Goal: Information Seeking & Learning: Compare options

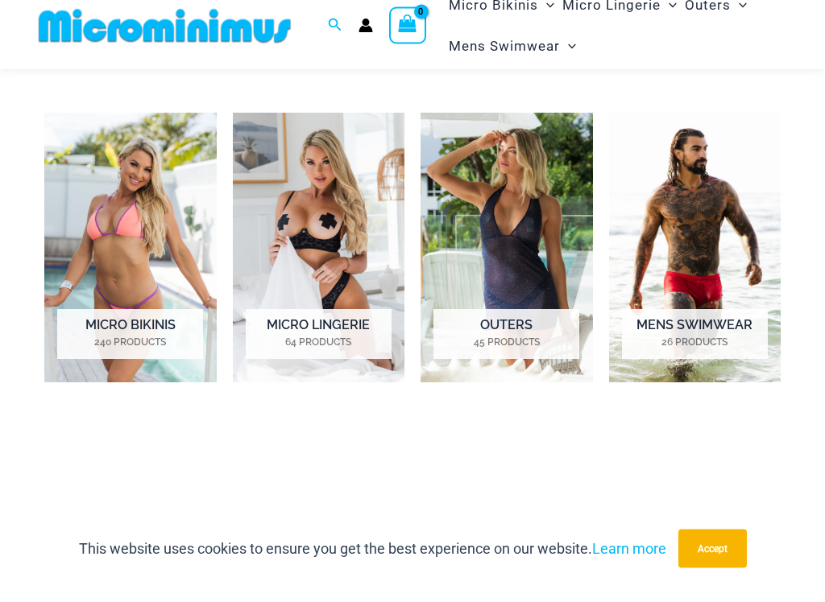
scroll to position [600, 0]
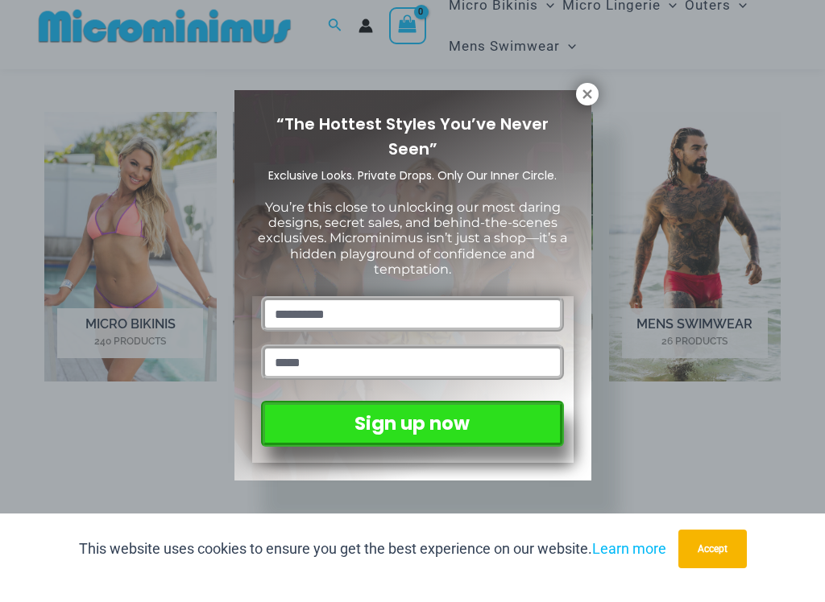
click at [583, 105] on icon at bounding box center [587, 112] width 14 height 14
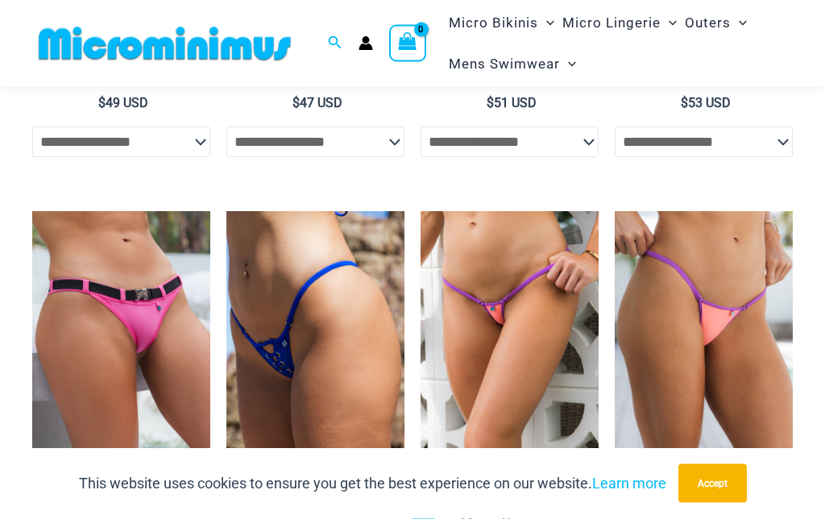
scroll to position [4097, 0]
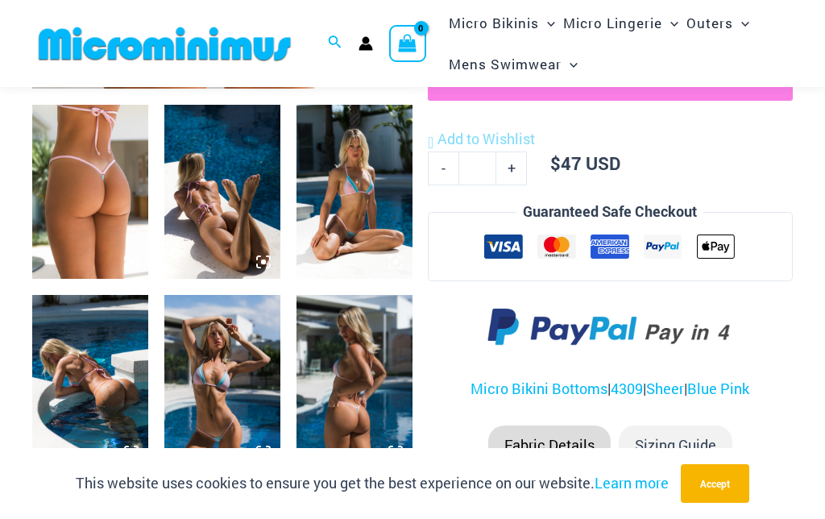
scroll to position [602, 0]
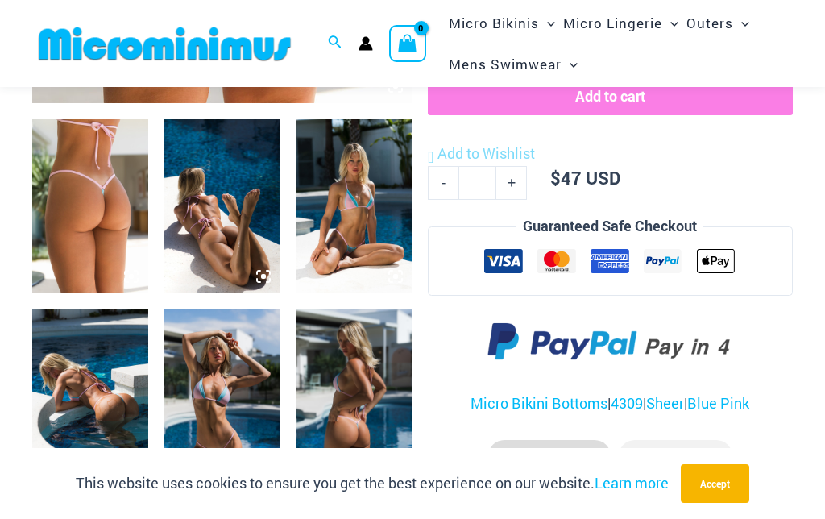
click at [235, 450] on img at bounding box center [222, 396] width 116 height 174
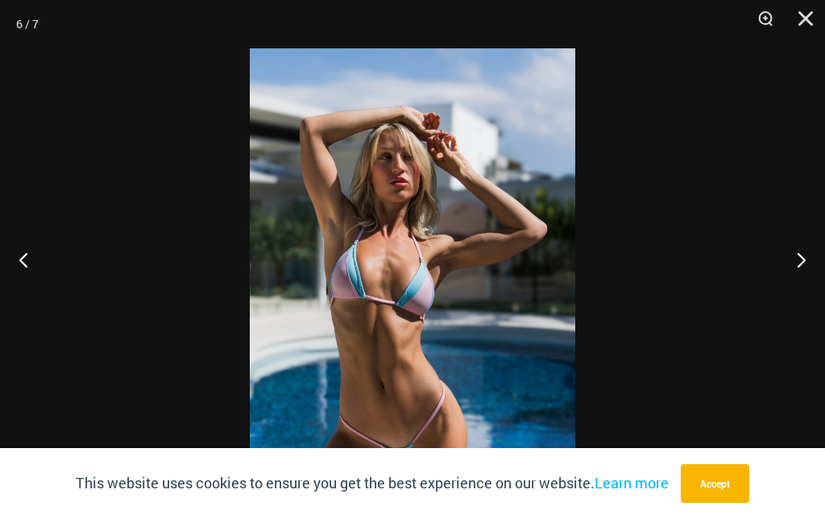
click at [755, 21] on button "Zoom" at bounding box center [759, 24] width 40 height 48
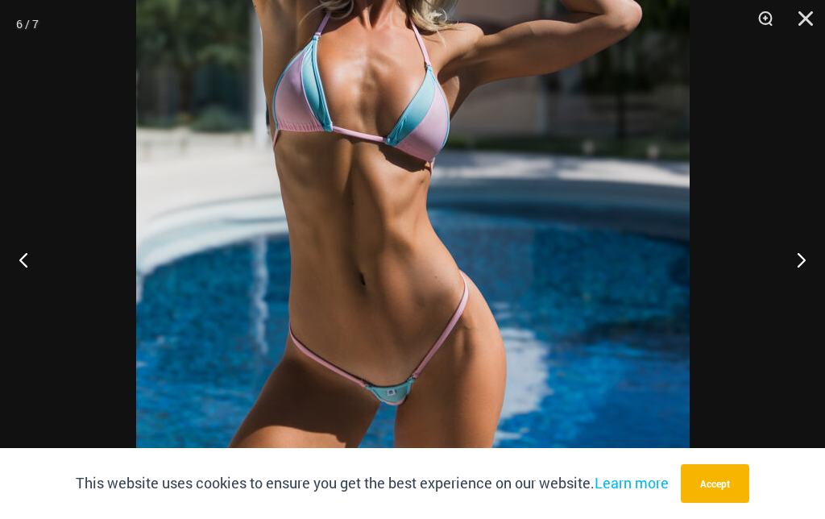
click at [802, 300] on button "Next" at bounding box center [794, 259] width 60 height 81
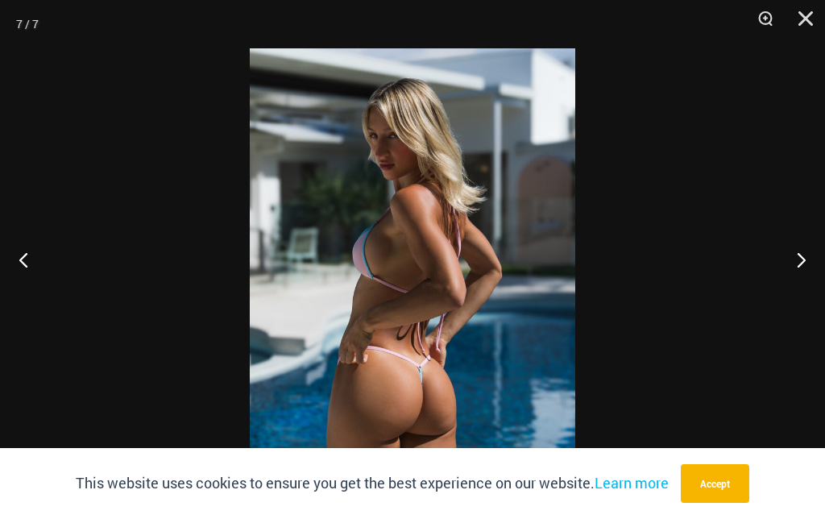
click at [797, 296] on button "Next" at bounding box center [794, 259] width 60 height 81
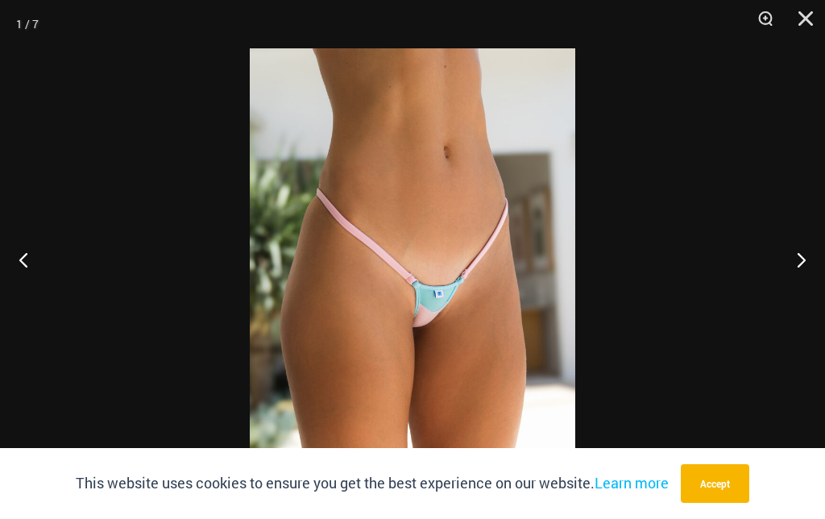
click at [805, 299] on button "Next" at bounding box center [794, 259] width 60 height 81
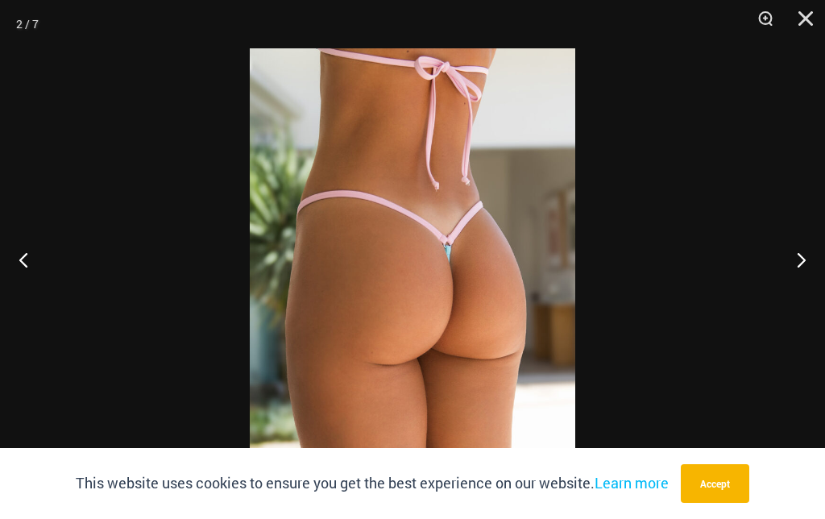
click at [810, 297] on button "Next" at bounding box center [794, 259] width 60 height 81
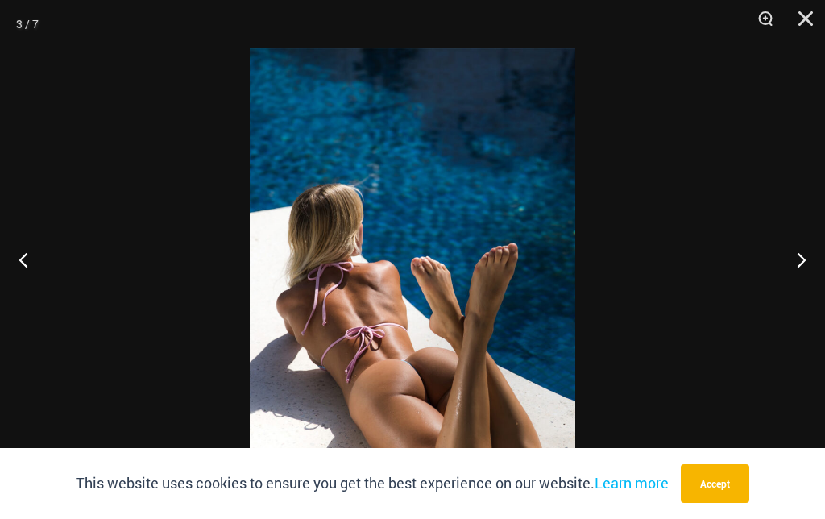
click at [804, 23] on button "Close" at bounding box center [799, 24] width 40 height 48
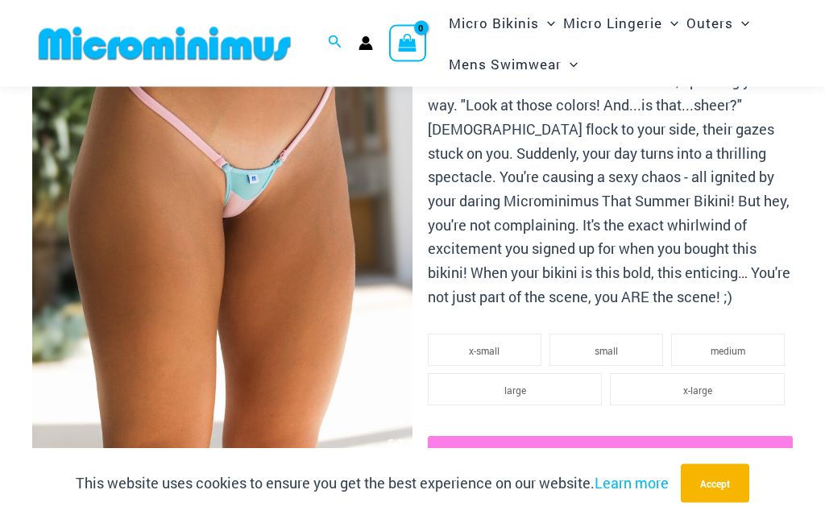
scroll to position [242, 0]
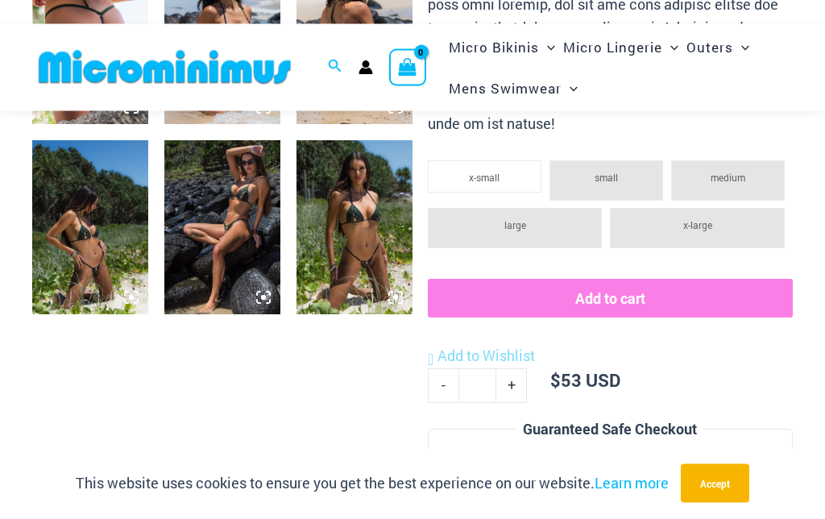
scroll to position [771, 0]
click at [362, 263] on img at bounding box center [354, 227] width 116 height 174
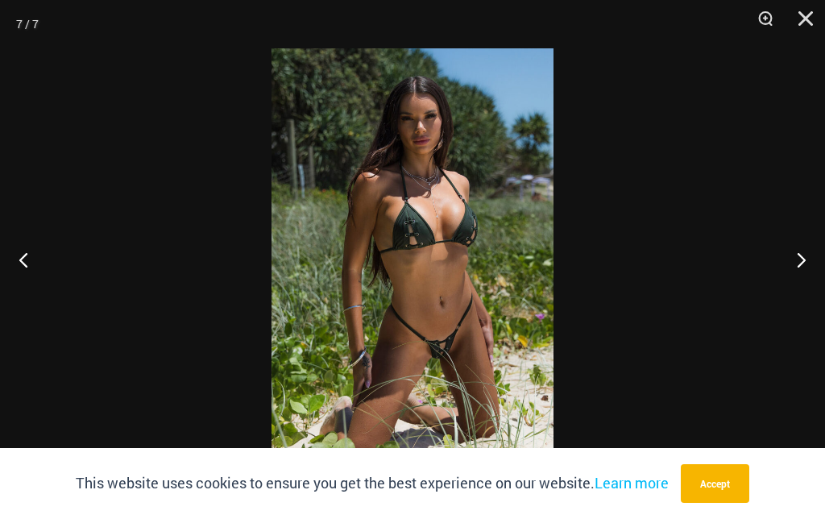
click at [760, 29] on button "Zoom" at bounding box center [759, 24] width 40 height 48
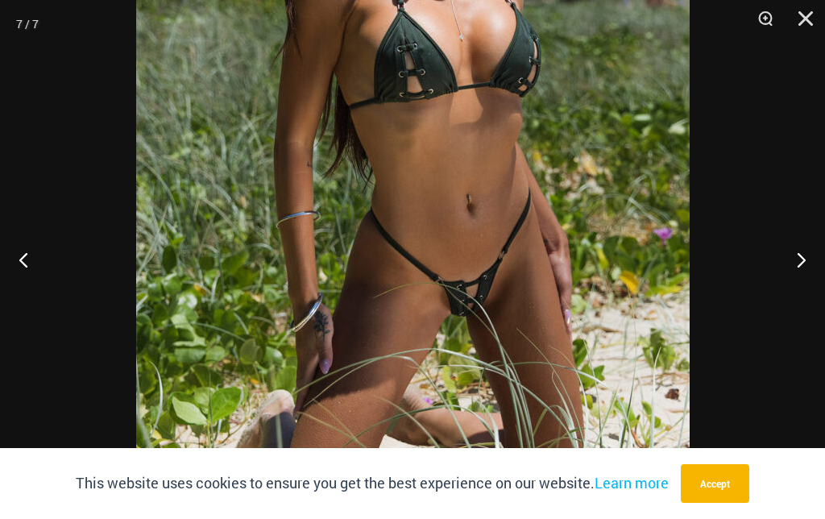
click at [792, 259] on button "Next" at bounding box center [794, 259] width 60 height 81
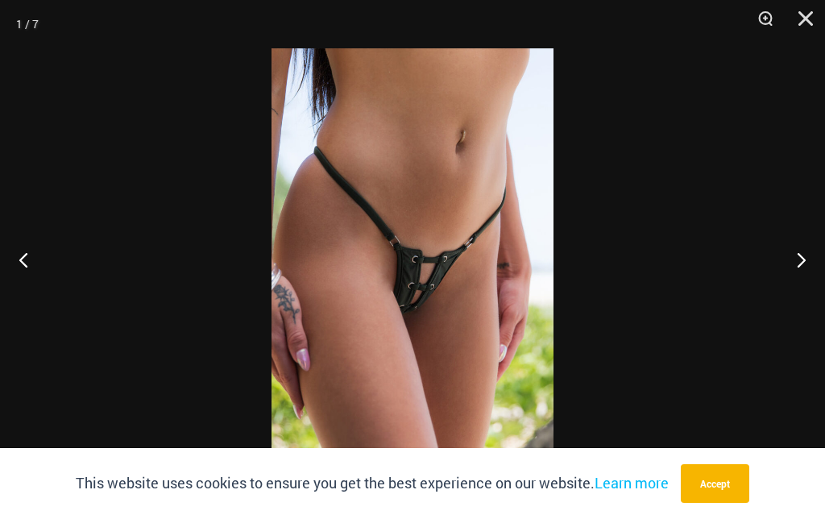
click at [796, 259] on button "Next" at bounding box center [794, 259] width 60 height 81
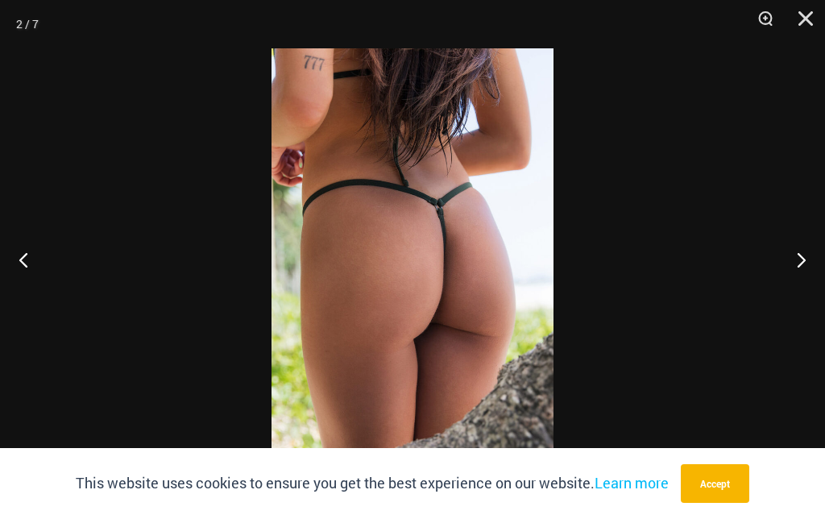
click at [796, 257] on button "Next" at bounding box center [794, 259] width 60 height 81
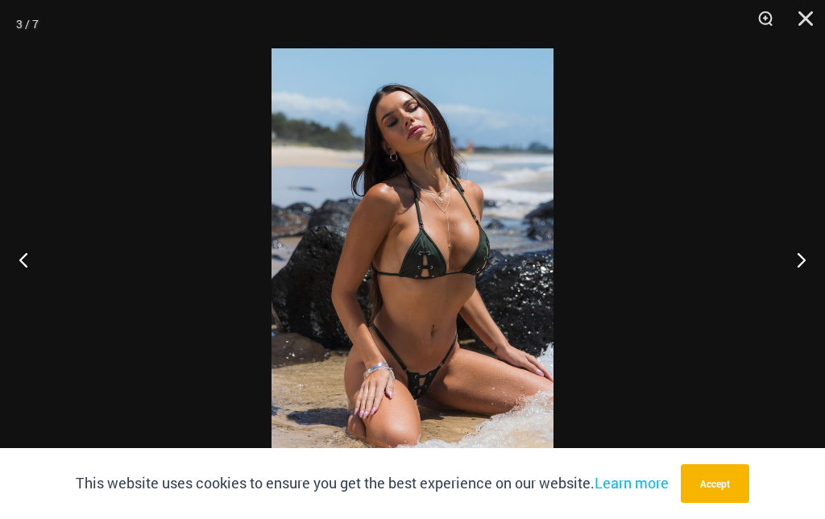
click at [794, 250] on button "Next" at bounding box center [794, 259] width 60 height 81
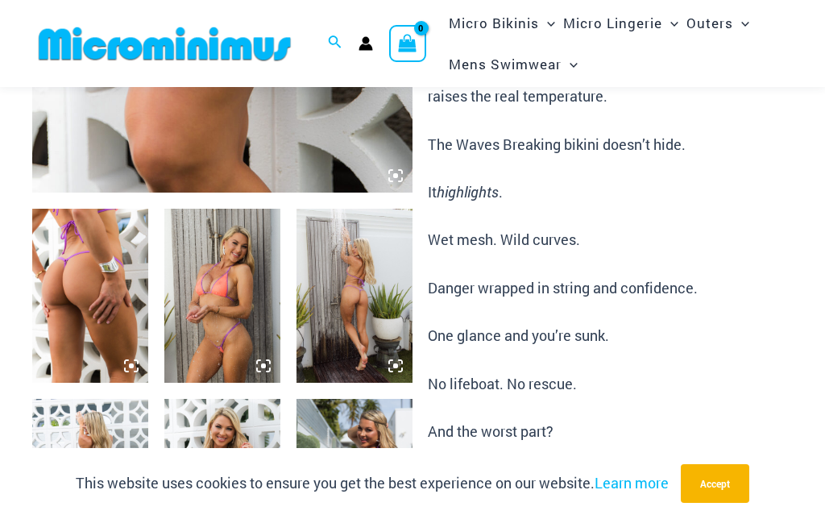
scroll to position [513, 0]
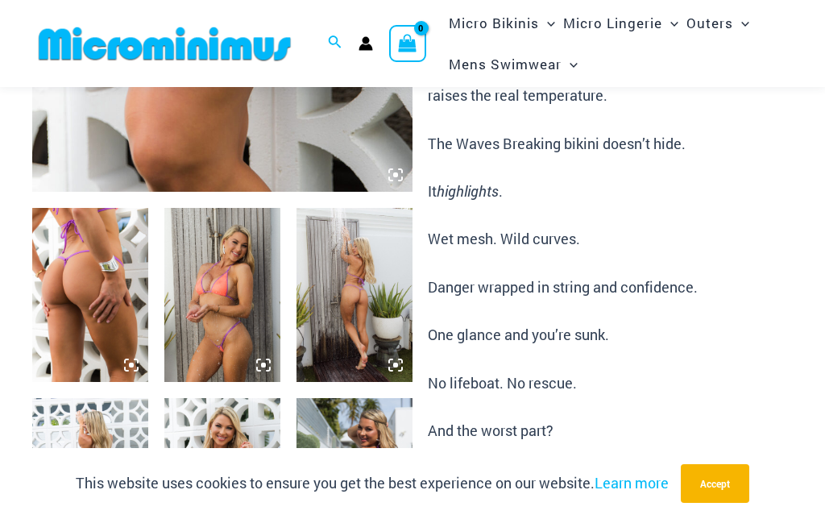
click at [244, 333] on img at bounding box center [222, 295] width 116 height 174
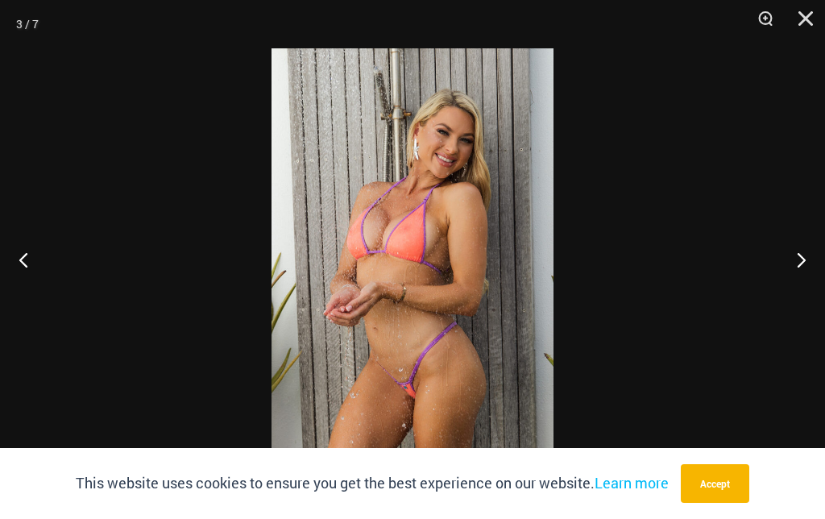
click at [765, 23] on button "Zoom" at bounding box center [759, 24] width 40 height 48
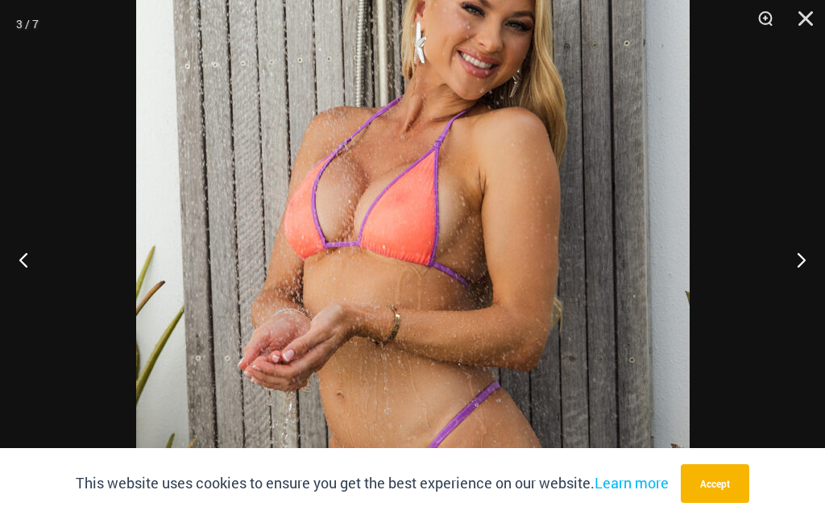
click at [792, 256] on button "Next" at bounding box center [794, 259] width 60 height 81
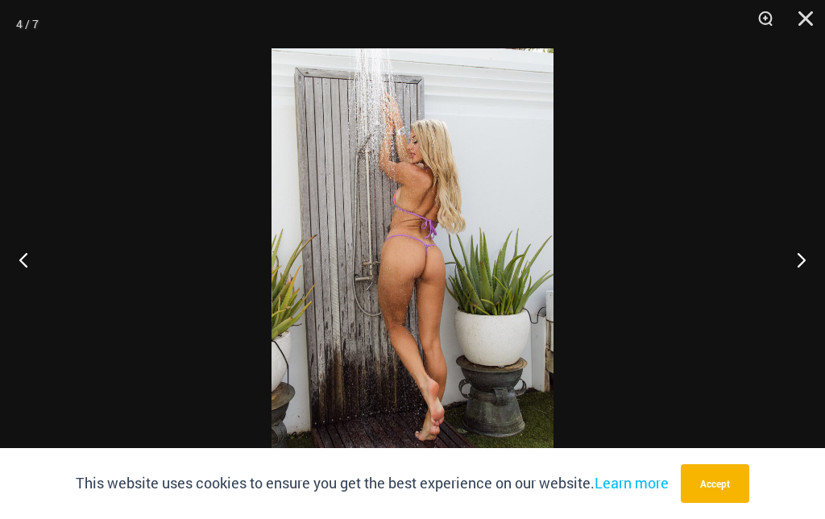
click at [795, 268] on button "Next" at bounding box center [794, 259] width 60 height 81
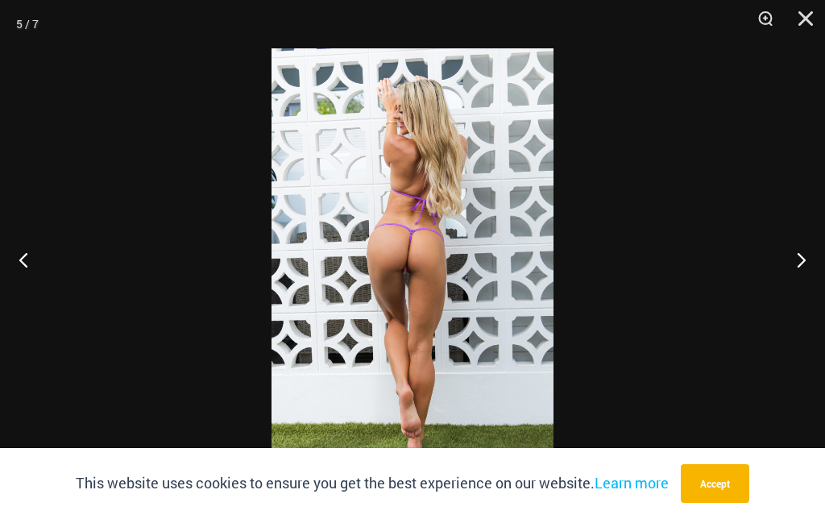
click at [797, 262] on button "Next" at bounding box center [794, 259] width 60 height 81
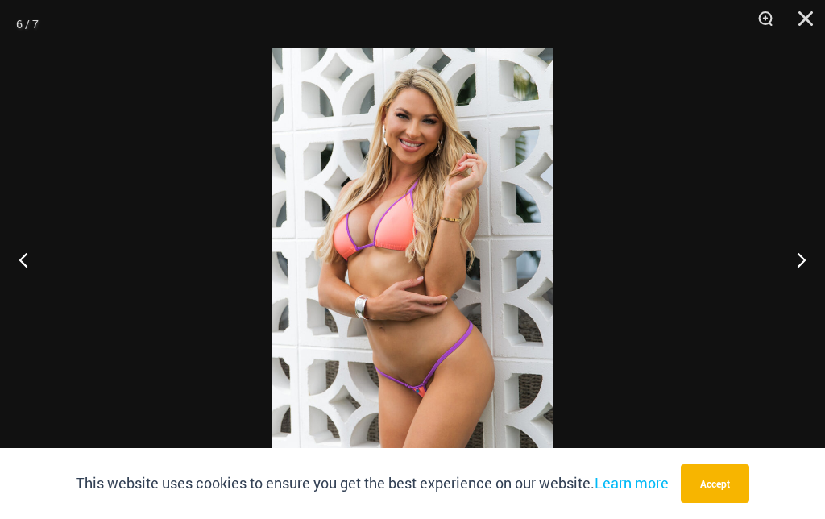
click at [797, 265] on button "Next" at bounding box center [794, 259] width 60 height 81
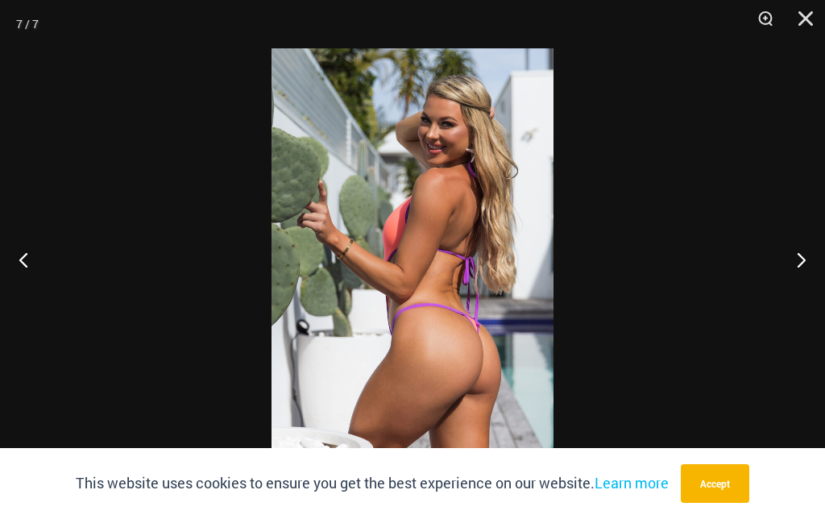
click at [800, 260] on button "Next" at bounding box center [794, 259] width 60 height 81
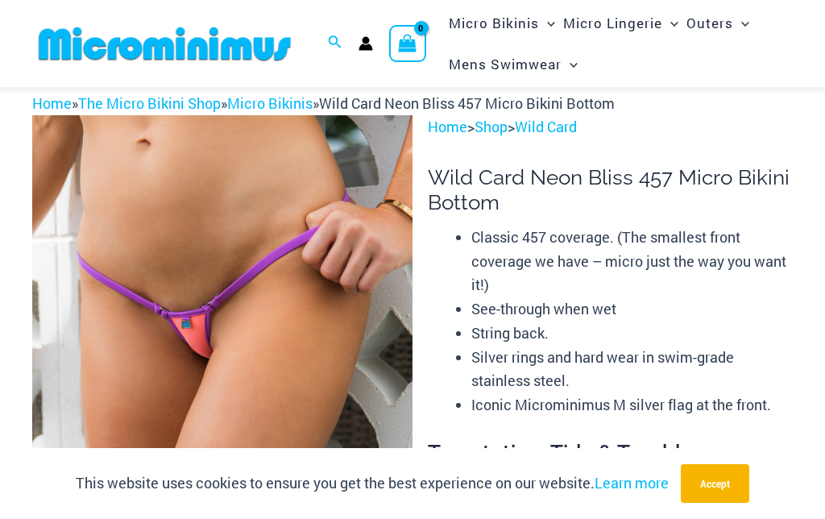
scroll to position [0, 0]
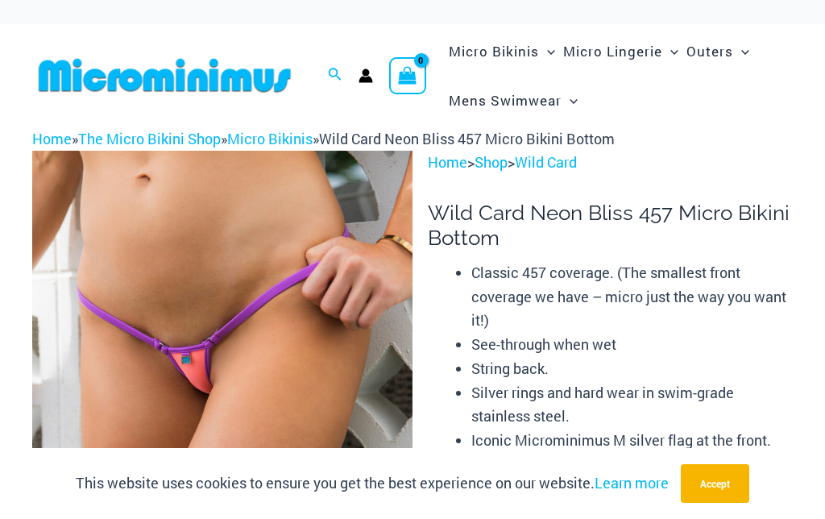
click at [281, 141] on link "Micro Bikinis" at bounding box center [269, 138] width 85 height 19
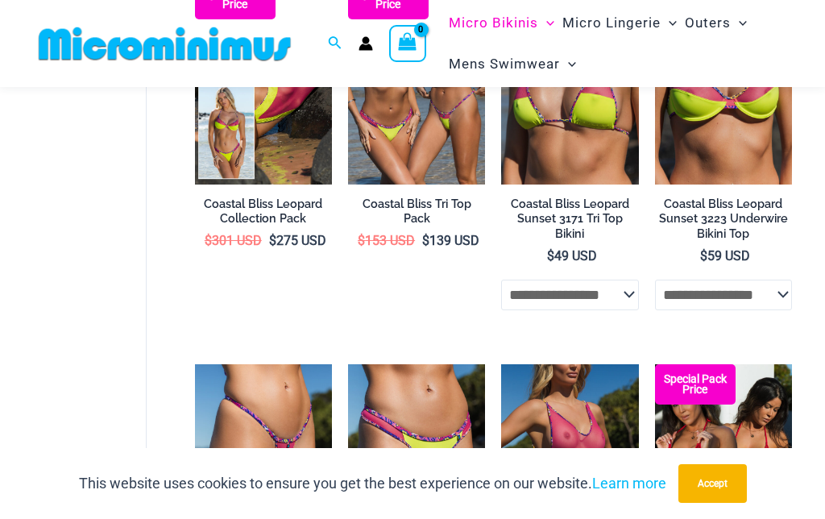
scroll to position [2954, 0]
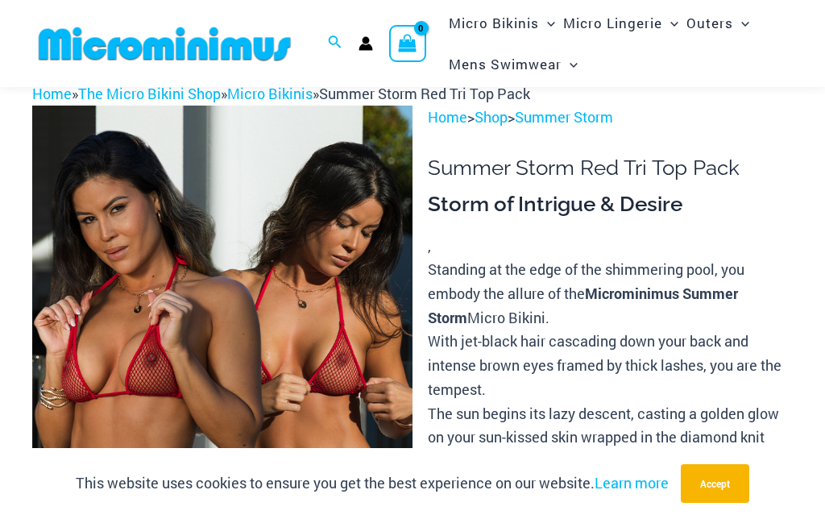
scroll to position [28, 0]
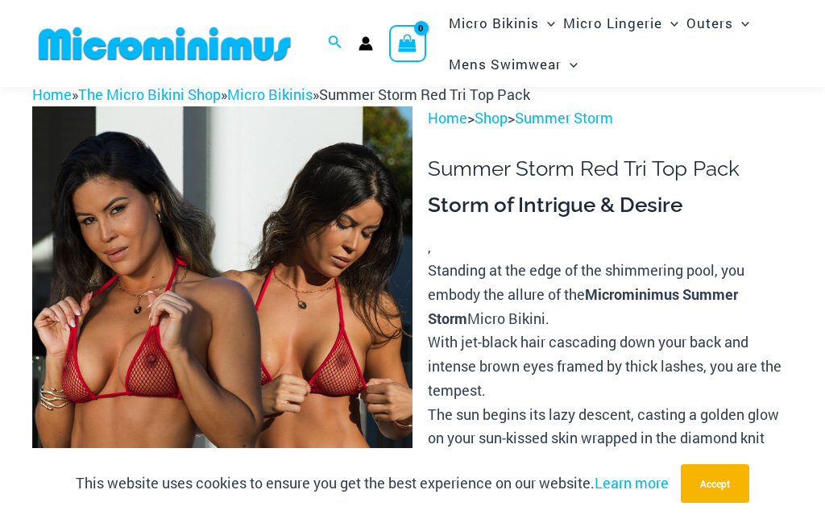
click at [292, 309] on img at bounding box center [222, 391] width 380 height 570
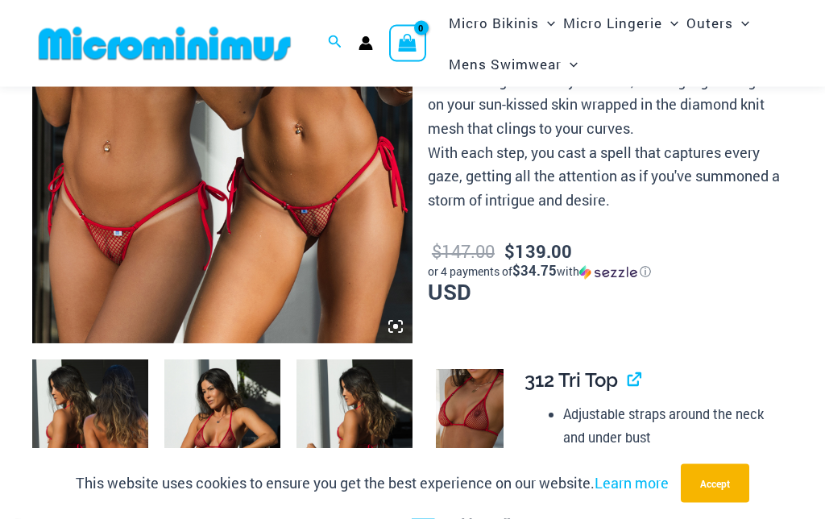
scroll to position [356, 0]
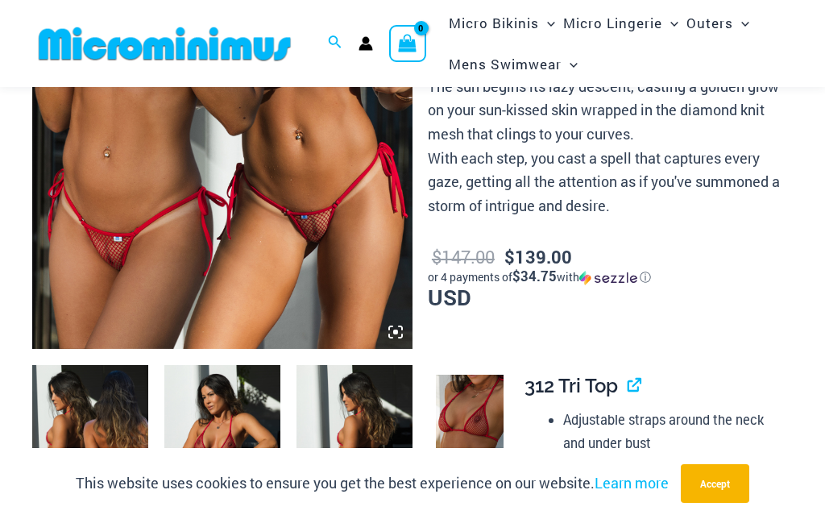
click at [99, 401] on img at bounding box center [90, 452] width 116 height 174
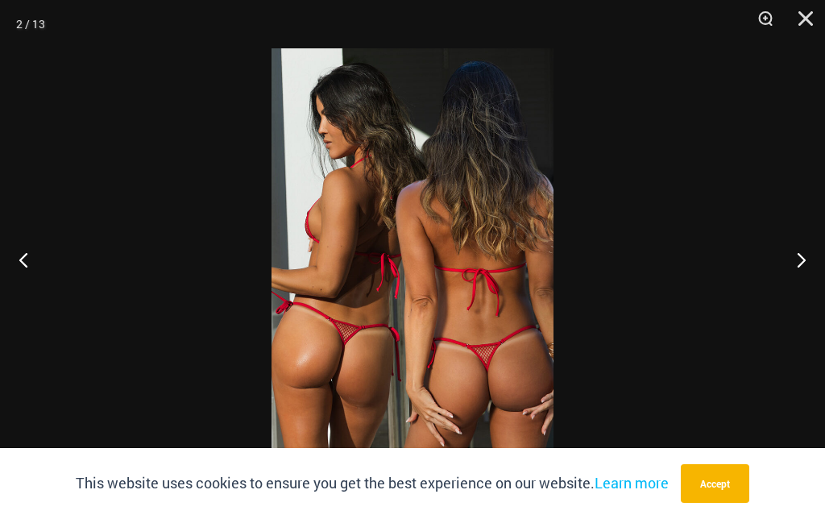
click at [797, 275] on button "Next" at bounding box center [794, 259] width 60 height 81
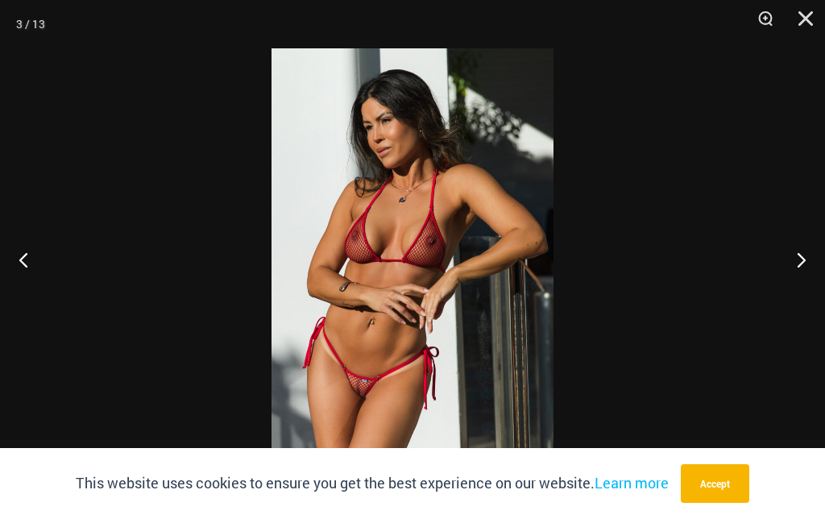
click at [758, 21] on button "Zoom" at bounding box center [759, 24] width 40 height 48
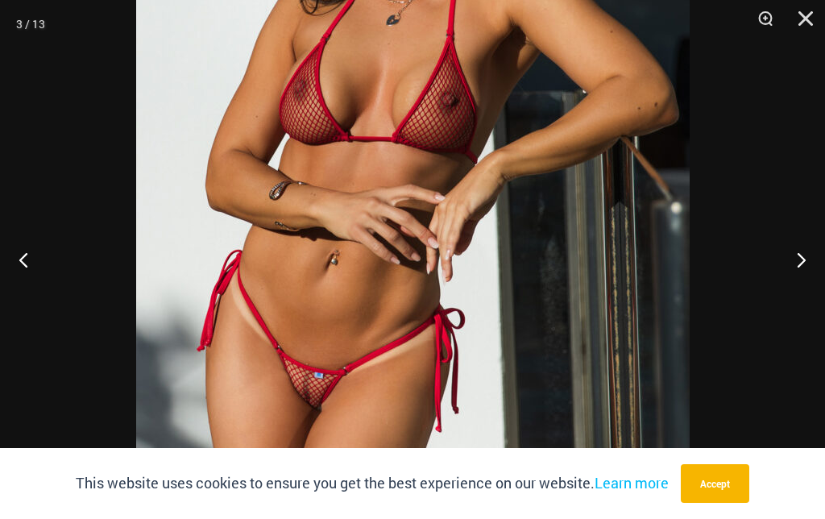
click at [794, 286] on button "Next" at bounding box center [794, 259] width 60 height 81
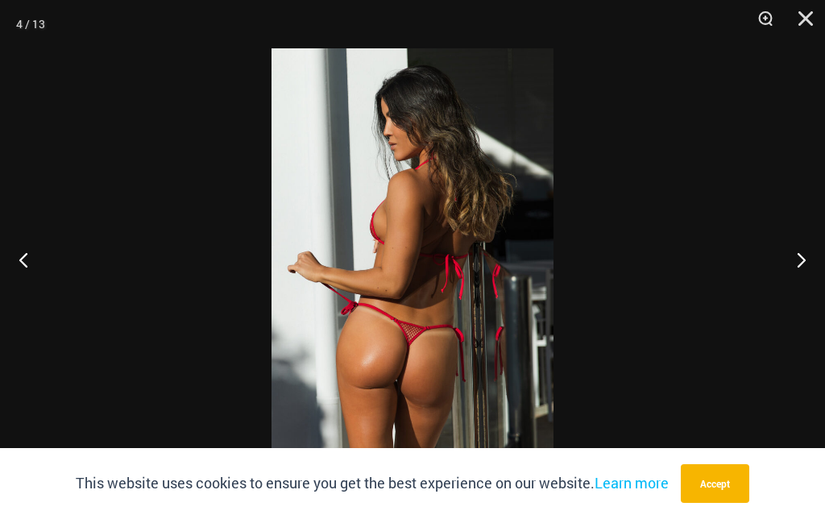
click at [797, 263] on button "Next" at bounding box center [794, 259] width 60 height 81
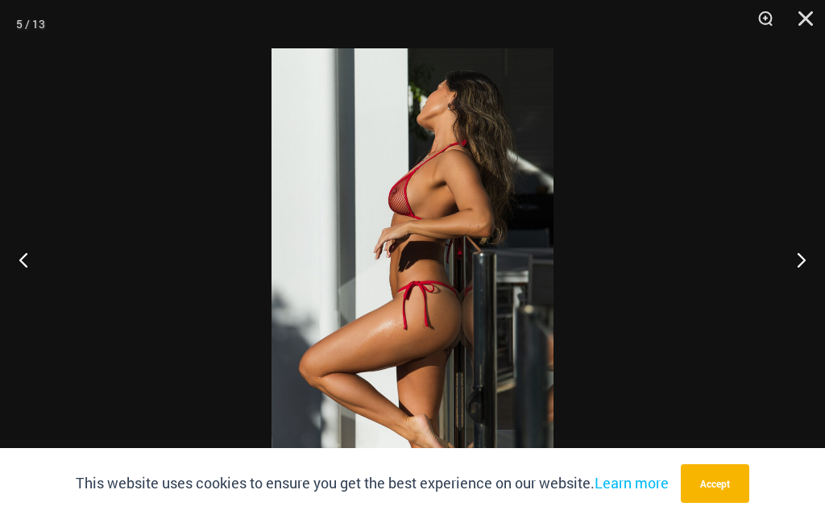
click at [794, 267] on button "Next" at bounding box center [794, 259] width 60 height 81
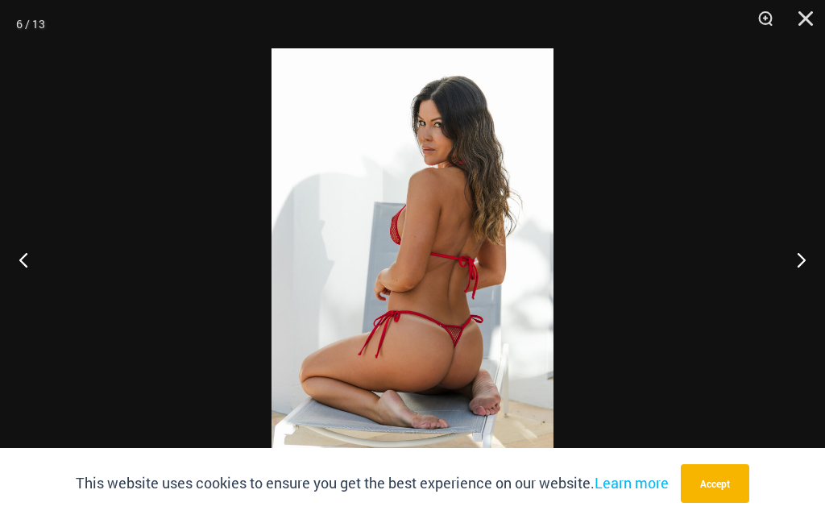
click at [795, 271] on button "Next" at bounding box center [794, 259] width 60 height 81
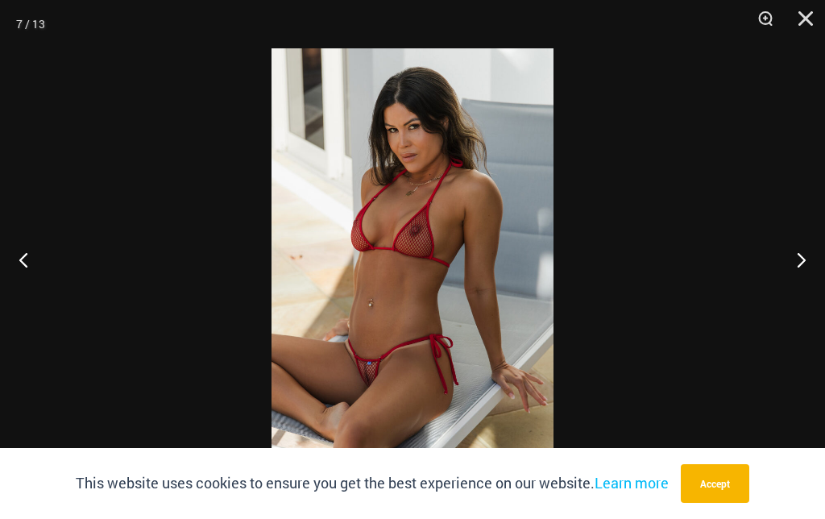
click at [796, 273] on button "Next" at bounding box center [794, 259] width 60 height 81
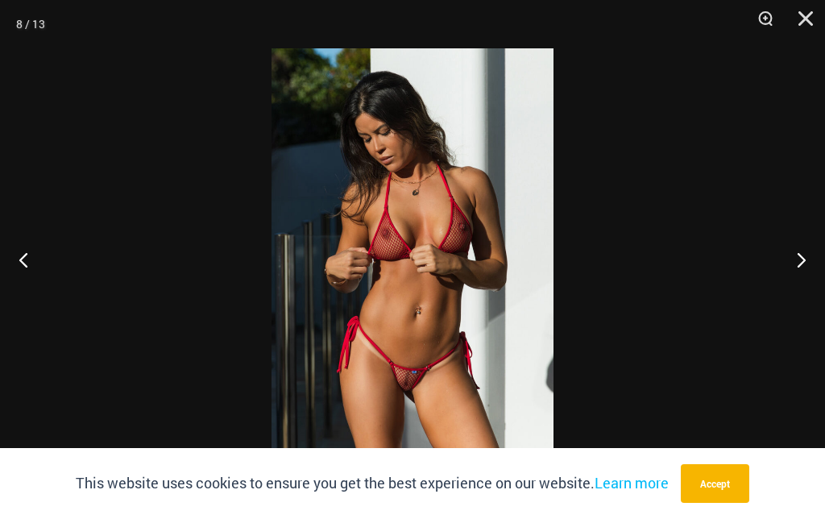
click at [743, 24] on button "Zoom" at bounding box center [759, 24] width 40 height 48
